Goal: Find specific page/section: Find specific page/section

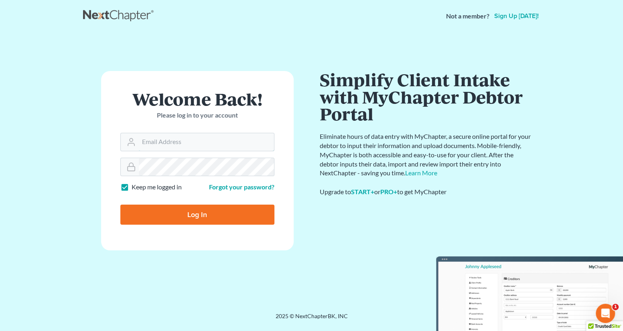
type input "[EMAIL_ADDRESS][PERSON_NAME][DOMAIN_NAME]"
click at [201, 219] on input "Log In" at bounding box center [197, 215] width 154 height 20
type input "Thinking..."
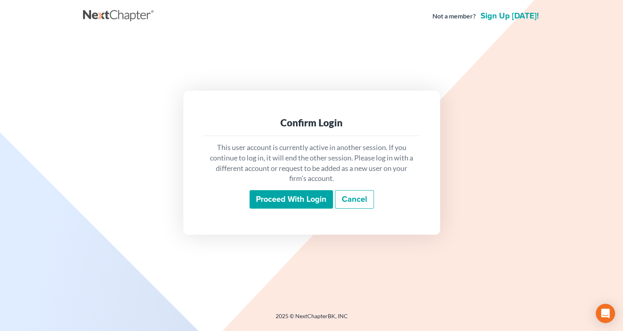
click at [272, 198] on input "Proceed with login" at bounding box center [291, 199] width 83 height 18
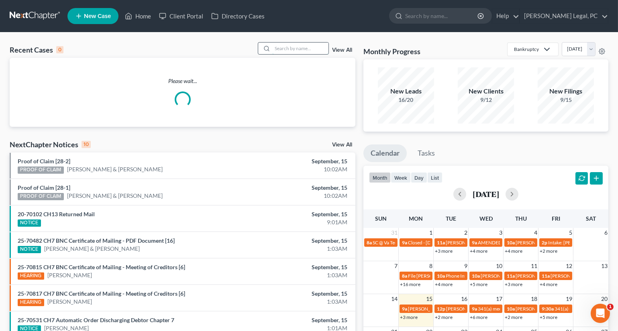
click at [286, 49] on input "search" at bounding box center [300, 49] width 56 height 12
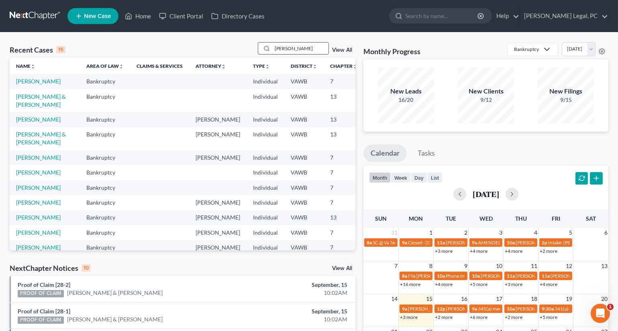
type input "[PERSON_NAME]"
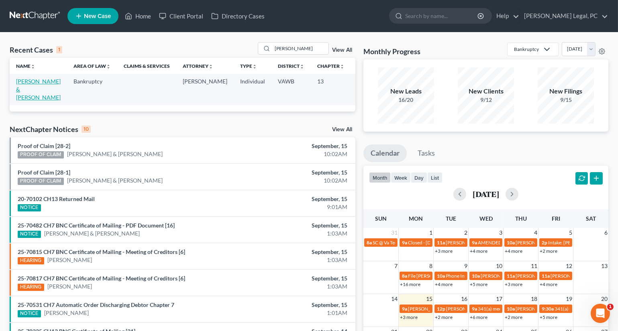
click at [35, 87] on link "[PERSON_NAME] & [PERSON_NAME]" at bounding box center [38, 89] width 45 height 23
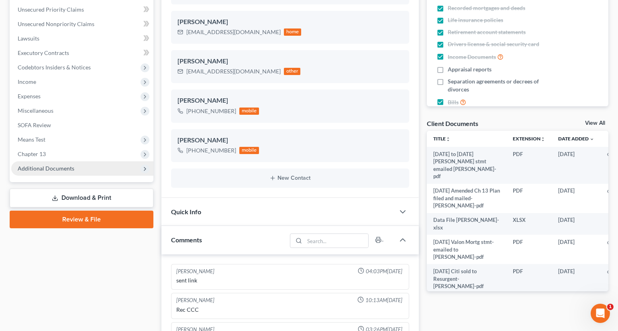
scroll to position [1131, 0]
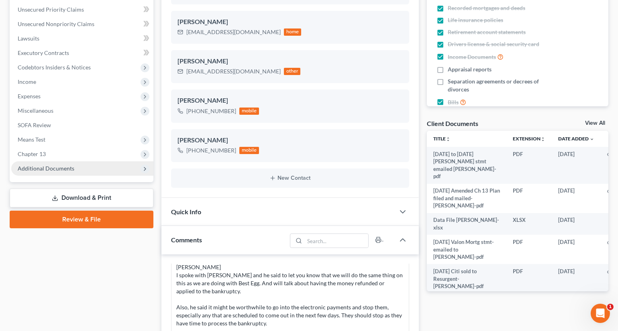
click at [43, 170] on span "Additional Documents" at bounding box center [46, 168] width 57 height 7
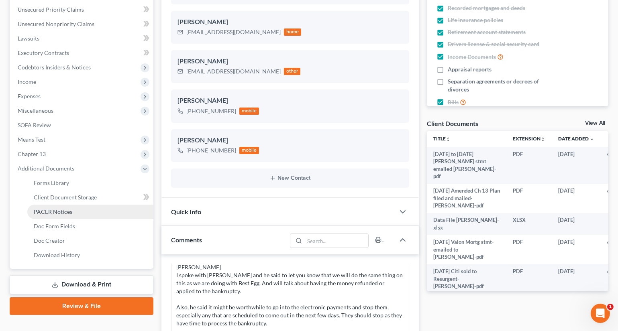
click at [48, 212] on span "PACER Notices" at bounding box center [53, 211] width 39 height 7
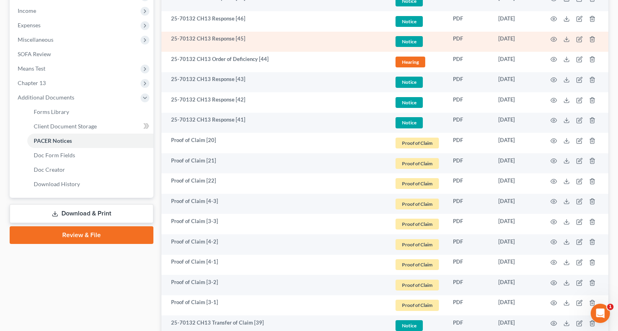
scroll to position [255, 0]
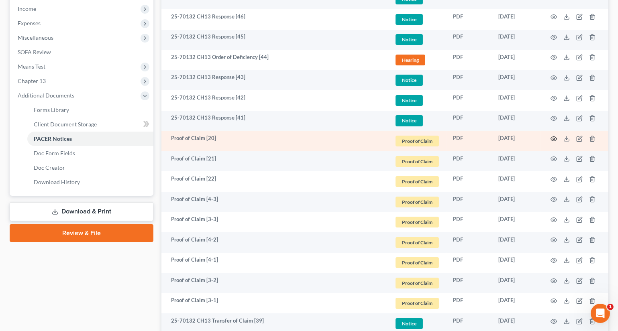
click at [554, 138] on icon "button" at bounding box center [553, 139] width 6 height 6
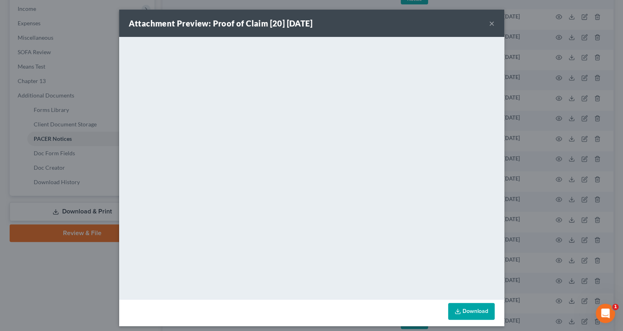
click at [489, 23] on button "×" at bounding box center [492, 23] width 6 height 10
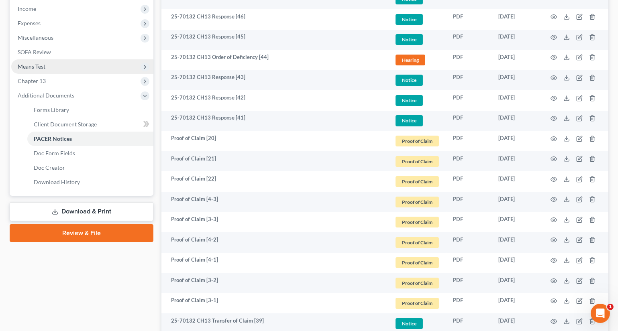
click at [48, 68] on span "Means Test" at bounding box center [82, 66] width 142 height 14
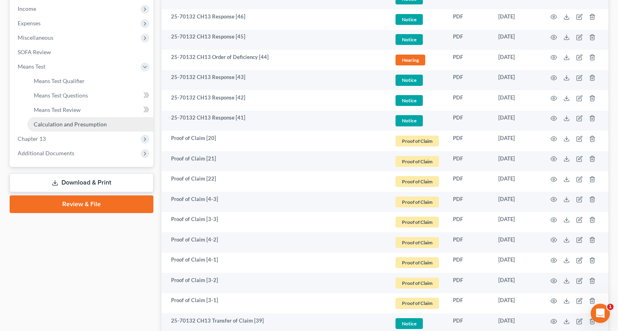
click at [71, 121] on span "Calculation and Presumption" at bounding box center [70, 124] width 73 height 7
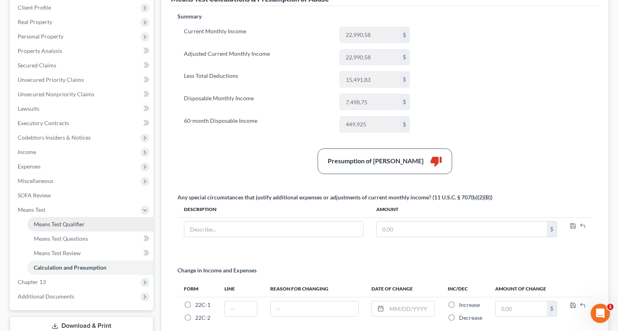
scroll to position [146, 0]
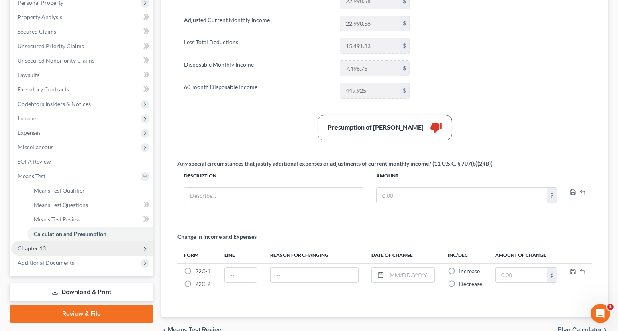
click at [34, 246] on span "Chapter 13" at bounding box center [32, 248] width 28 height 7
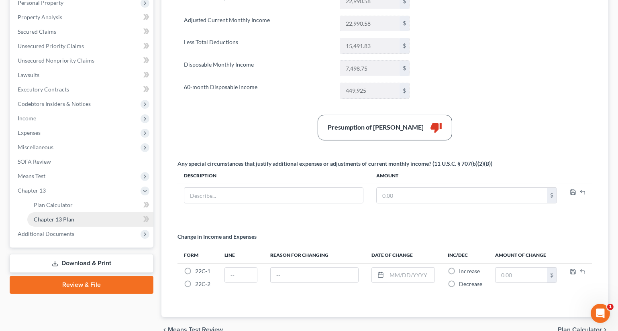
click at [48, 222] on link "Chapter 13 Plan" at bounding box center [90, 219] width 126 height 14
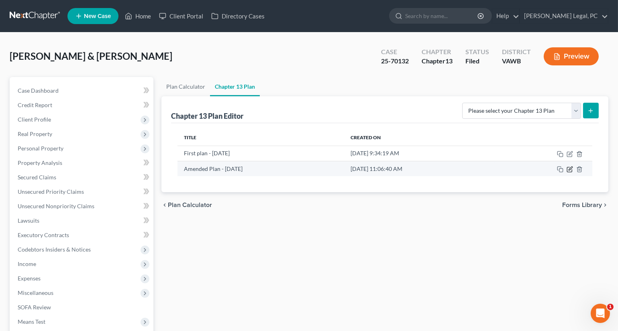
click at [567, 166] on icon "button" at bounding box center [569, 169] width 6 height 6
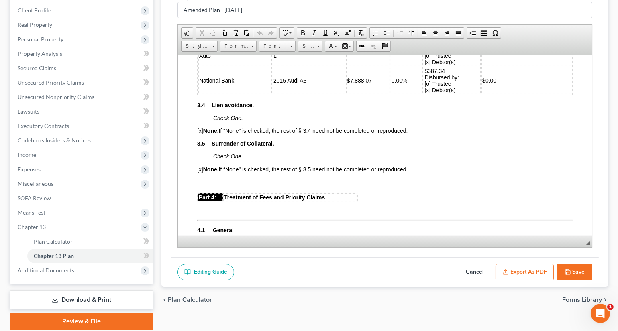
scroll to position [1204, 0]
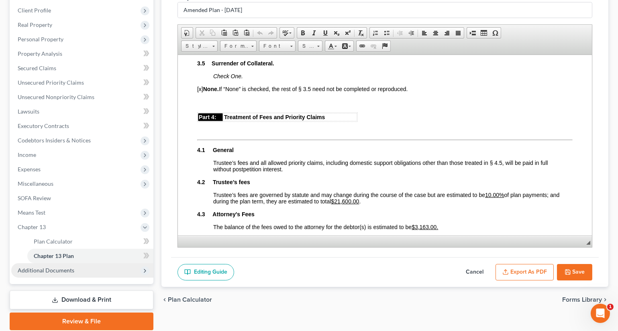
click at [56, 273] on span "Additional Documents" at bounding box center [82, 270] width 142 height 14
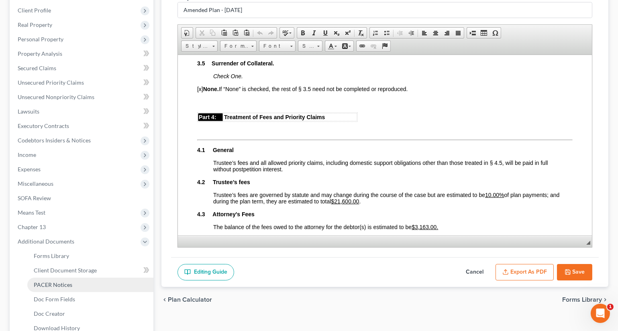
click at [60, 285] on span "PACER Notices" at bounding box center [53, 284] width 39 height 7
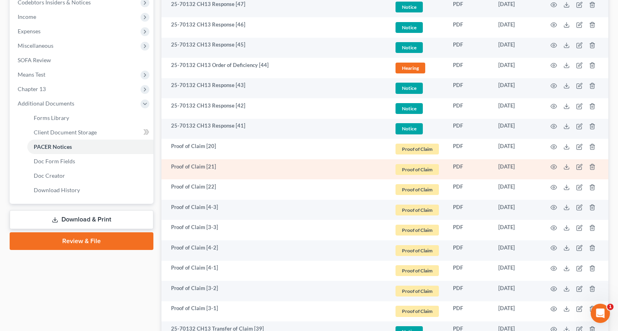
scroll to position [255, 0]
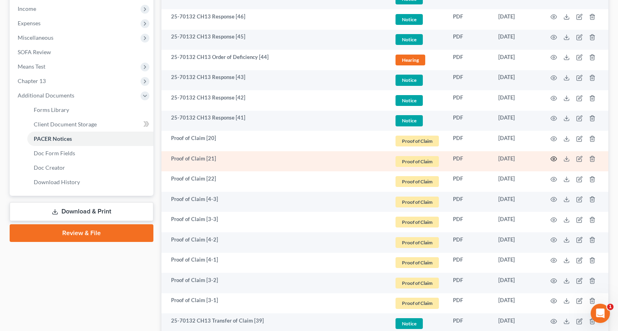
click at [551, 158] on icon "button" at bounding box center [553, 159] width 6 height 6
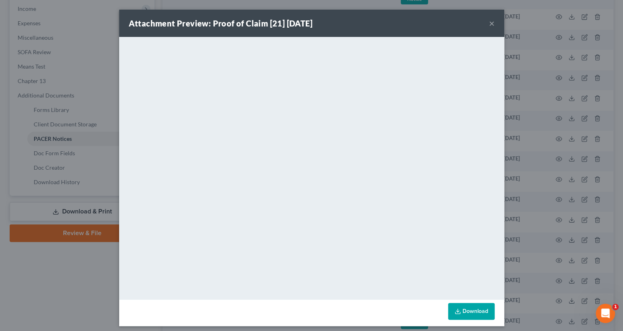
click at [489, 24] on button "×" at bounding box center [492, 23] width 6 height 10
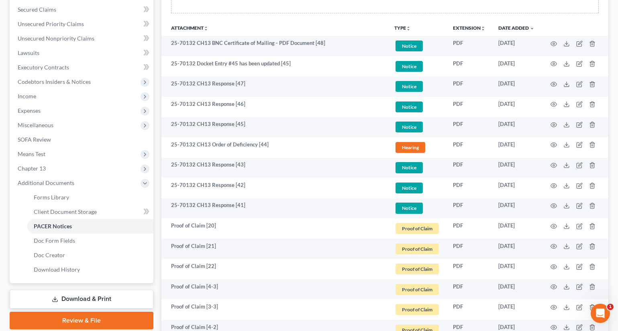
scroll to position [0, 0]
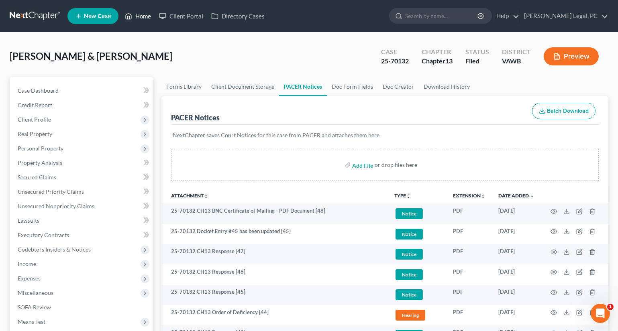
click at [137, 16] on link "Home" at bounding box center [138, 16] width 34 height 14
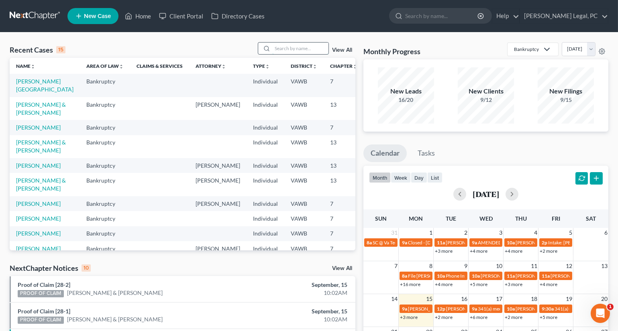
click at [284, 52] on input "search" at bounding box center [300, 49] width 56 height 12
type input "moneyhun"
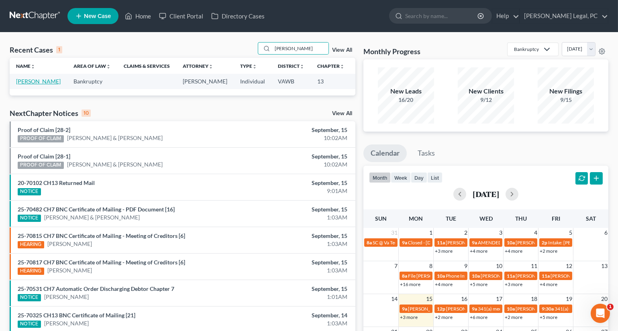
click at [24, 85] on link "Moneyhun, Jerry" at bounding box center [38, 81] width 45 height 7
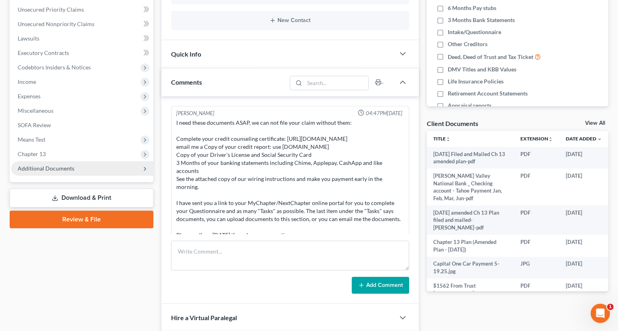
scroll to position [124, 0]
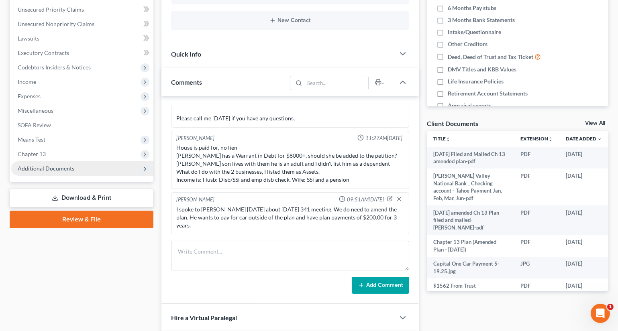
click at [51, 168] on span "Additional Documents" at bounding box center [46, 168] width 57 height 7
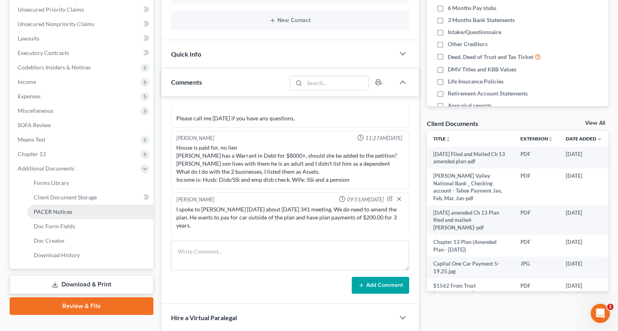
click at [50, 210] on span "PACER Notices" at bounding box center [53, 211] width 39 height 7
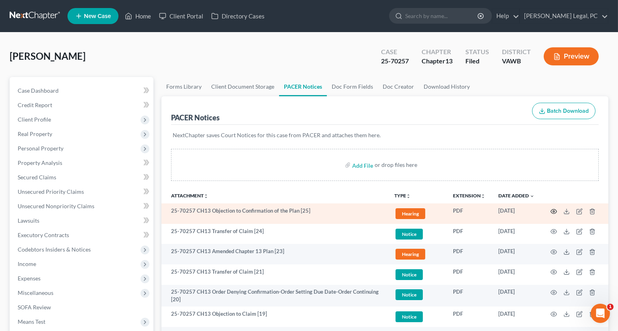
click at [554, 211] on circle "button" at bounding box center [554, 212] width 2 height 2
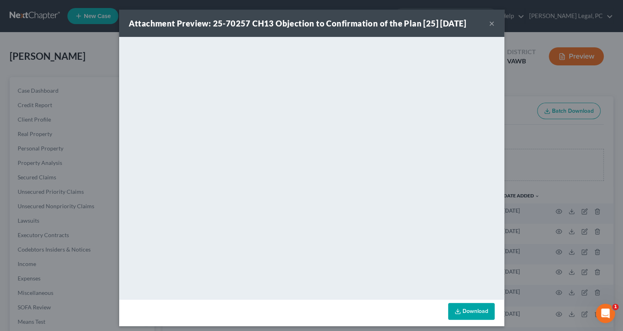
click at [490, 22] on button "×" at bounding box center [492, 23] width 6 height 10
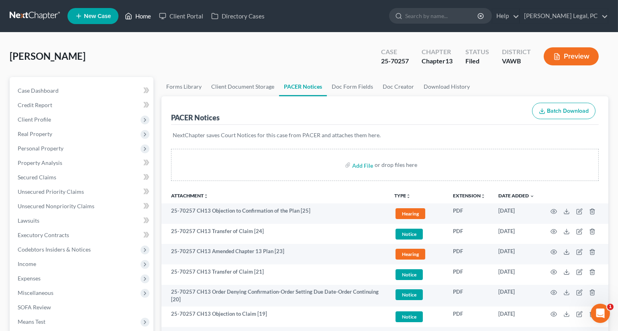
click at [133, 14] on link "Home" at bounding box center [138, 16] width 34 height 14
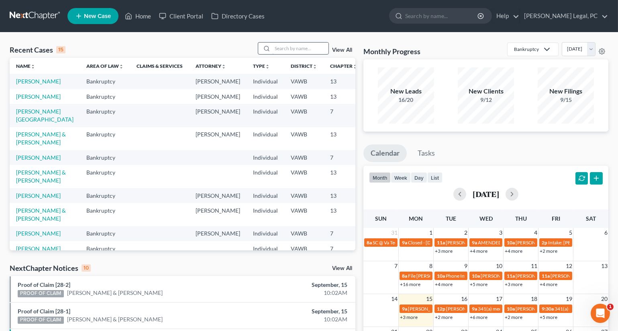
click at [276, 46] on input "search" at bounding box center [300, 49] width 56 height 12
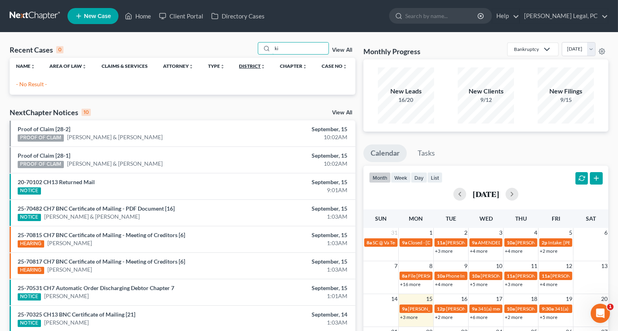
type input "k"
